Goal: Transaction & Acquisition: Purchase product/service

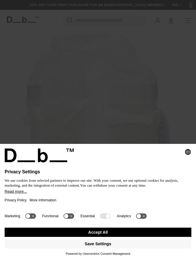
click at [110, 233] on button "Accept All" at bounding box center [98, 232] width 187 height 9
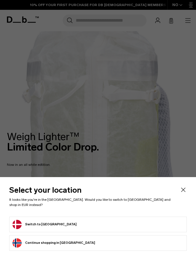
scroll to position [24, 0]
click at [72, 229] on form "Switch to Denmark" at bounding box center [97, 224] width 171 height 9
click at [39, 229] on button "Switch to Denmark" at bounding box center [44, 224] width 64 height 9
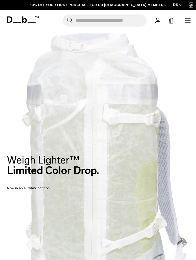
click at [185, 21] on icon "button" at bounding box center [187, 20] width 5 height 0
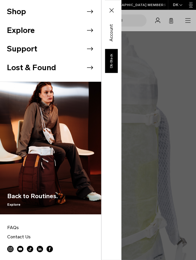
click at [87, 9] on icon at bounding box center [90, 11] width 9 height 9
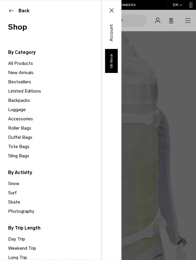
click at [24, 100] on link "Backpacks" at bounding box center [54, 100] width 93 height 9
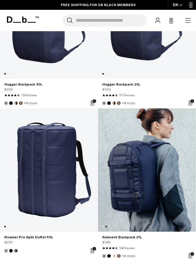
scroll to position [2727, 0]
